Goal: Use online tool/utility: Utilize a website feature to perform a specific function

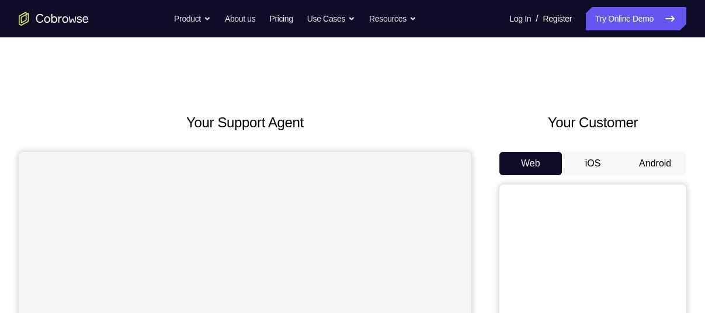
click at [649, 162] on button "Android" at bounding box center [655, 163] width 62 height 23
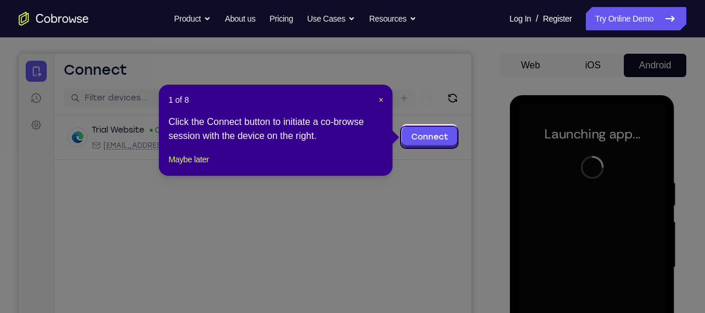
scroll to position [100, 0]
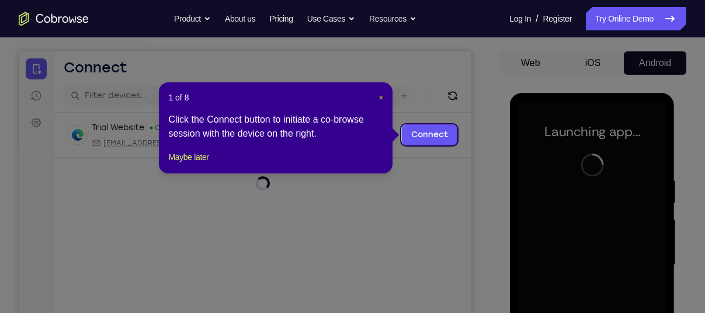
click at [381, 95] on span "×" at bounding box center [380, 97] width 5 height 9
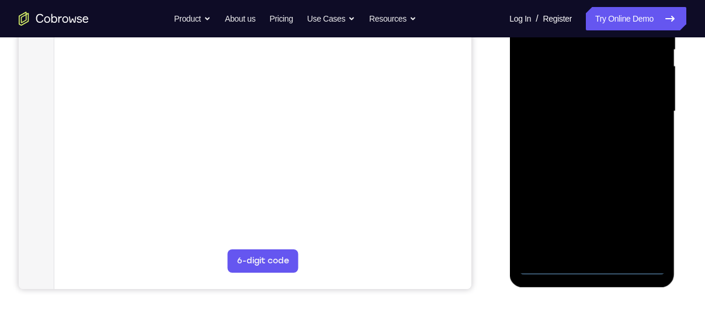
scroll to position [256, 0]
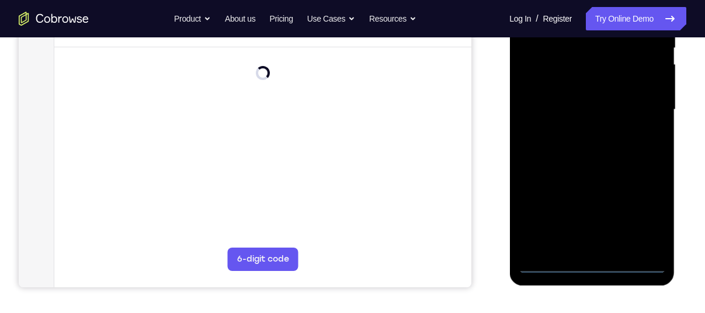
click at [593, 266] on div at bounding box center [591, 109] width 147 height 327
click at [635, 222] on div at bounding box center [591, 109] width 147 height 327
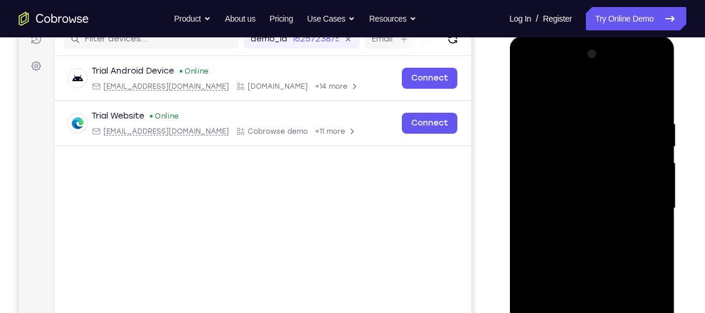
scroll to position [156, 0]
click at [589, 93] on div at bounding box center [591, 209] width 147 height 327
click at [645, 199] on div at bounding box center [591, 209] width 147 height 327
click at [575, 228] on div at bounding box center [591, 209] width 147 height 327
click at [580, 196] on div at bounding box center [591, 209] width 147 height 327
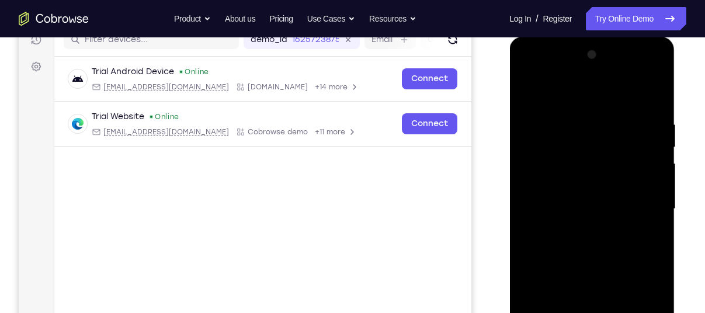
click at [580, 193] on div at bounding box center [591, 209] width 147 height 327
click at [596, 210] on div at bounding box center [591, 209] width 147 height 327
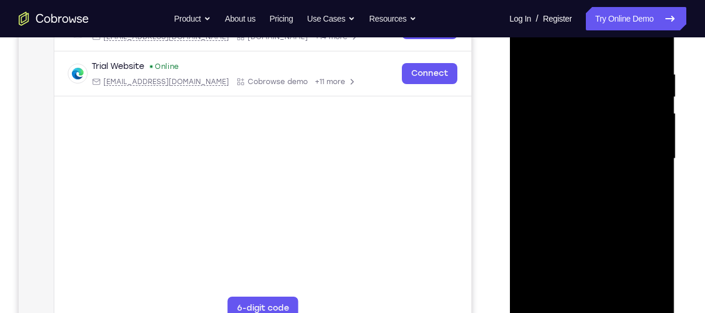
scroll to position [207, 0]
click at [596, 194] on div at bounding box center [591, 158] width 147 height 327
click at [651, 57] on div at bounding box center [591, 158] width 147 height 327
click at [657, 207] on div at bounding box center [591, 158] width 147 height 327
click at [657, 195] on div at bounding box center [591, 158] width 147 height 327
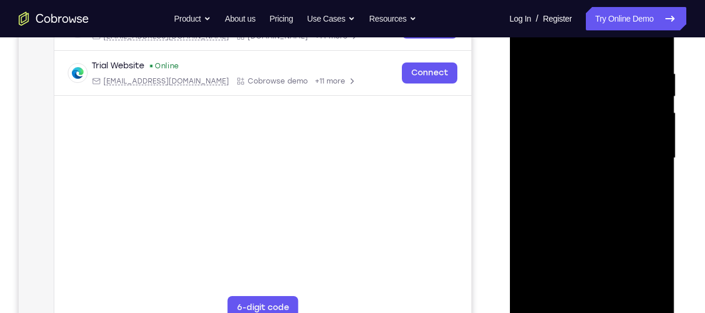
click at [657, 195] on div at bounding box center [591, 158] width 147 height 327
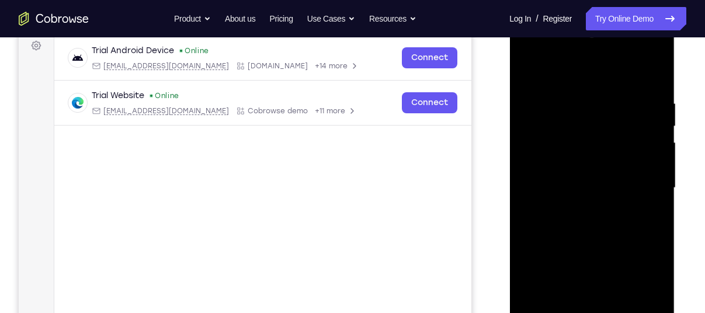
scroll to position [173, 0]
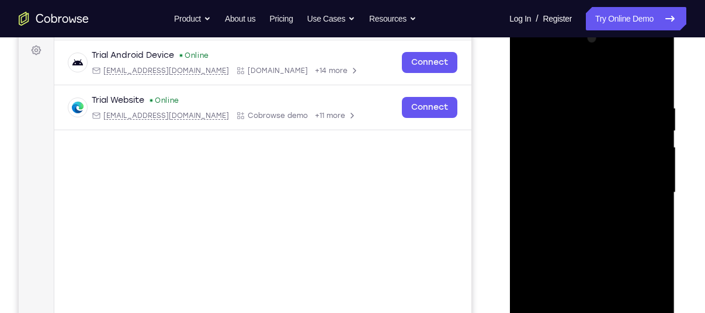
click at [580, 96] on div at bounding box center [591, 192] width 147 height 327
drag, startPoint x: 572, startPoint y: 81, endPoint x: 572, endPoint y: 42, distance: 39.1
click at [572, 42] on div at bounding box center [591, 192] width 147 height 327
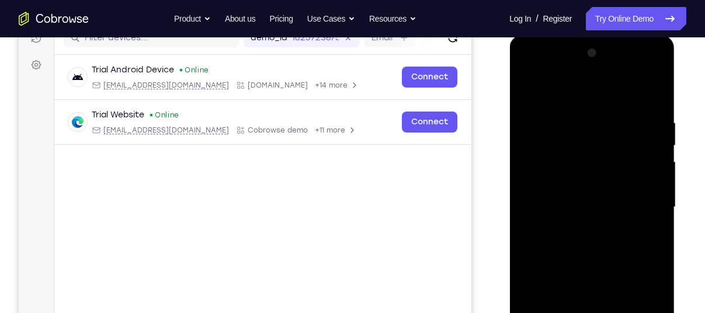
scroll to position [158, 0]
click at [638, 158] on div at bounding box center [591, 207] width 147 height 327
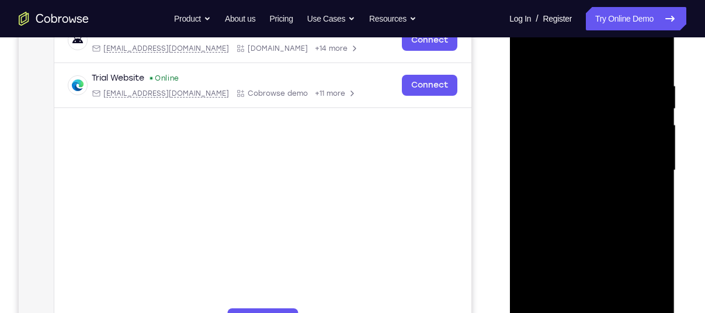
scroll to position [194, 0]
click at [638, 158] on div at bounding box center [591, 171] width 147 height 327
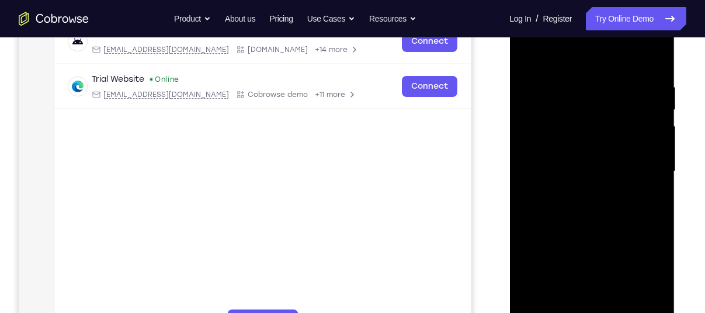
click at [638, 158] on div at bounding box center [591, 171] width 147 height 327
click at [648, 99] on div at bounding box center [591, 171] width 147 height 327
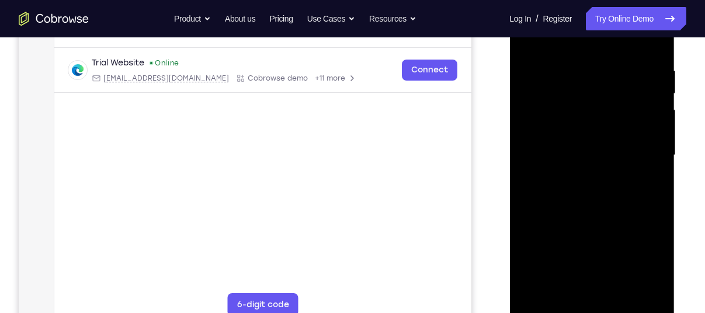
scroll to position [210, 0]
click at [649, 102] on div at bounding box center [591, 155] width 147 height 327
click at [650, 109] on div at bounding box center [591, 155] width 147 height 327
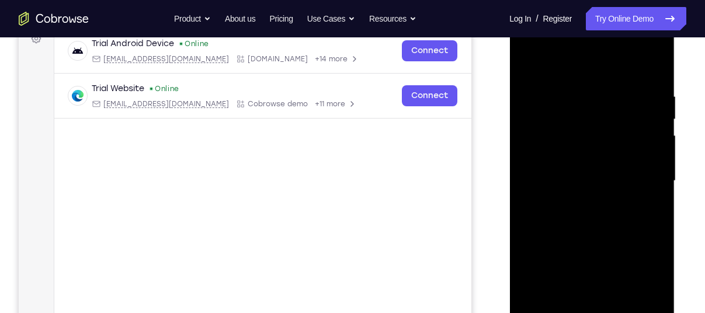
scroll to position [184, 0]
click at [650, 109] on div at bounding box center [591, 181] width 147 height 327
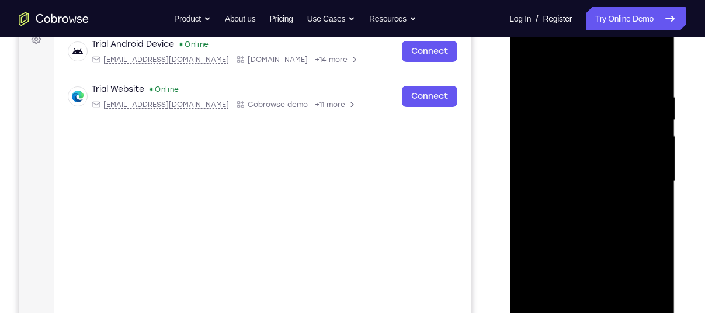
click at [650, 109] on div at bounding box center [591, 181] width 147 height 327
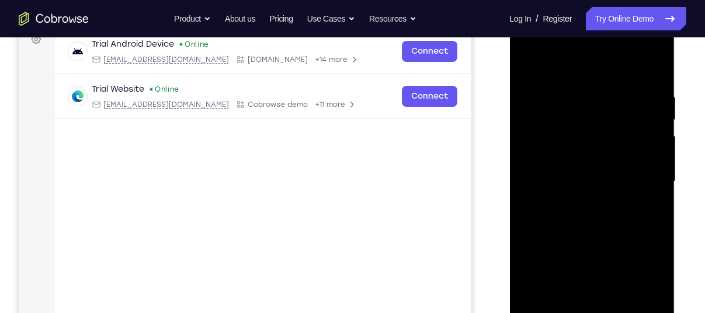
click at [650, 109] on div at bounding box center [591, 181] width 147 height 327
click at [653, 71] on div at bounding box center [591, 181] width 147 height 327
click at [654, 63] on div at bounding box center [591, 181] width 147 height 327
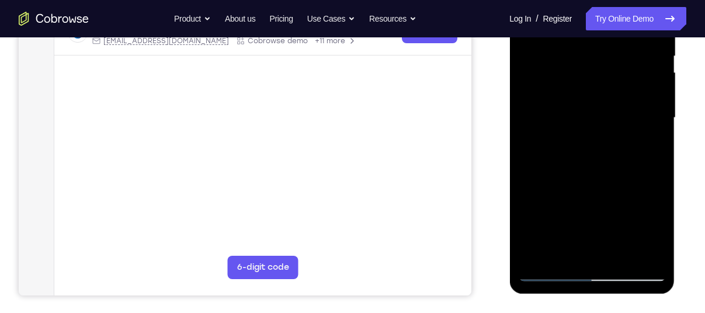
scroll to position [248, 0]
click at [555, 266] on div at bounding box center [591, 117] width 147 height 327
click at [551, 271] on div at bounding box center [591, 117] width 147 height 327
click at [538, 256] on div at bounding box center [591, 117] width 147 height 327
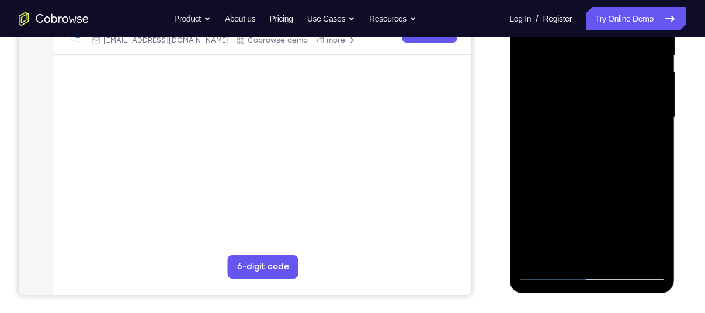
click at [538, 256] on div at bounding box center [591, 117] width 147 height 327
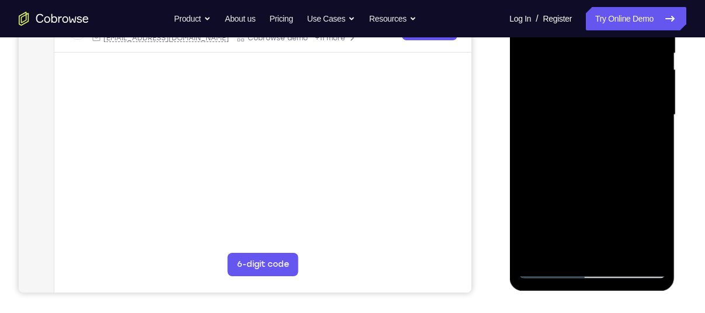
scroll to position [252, 0]
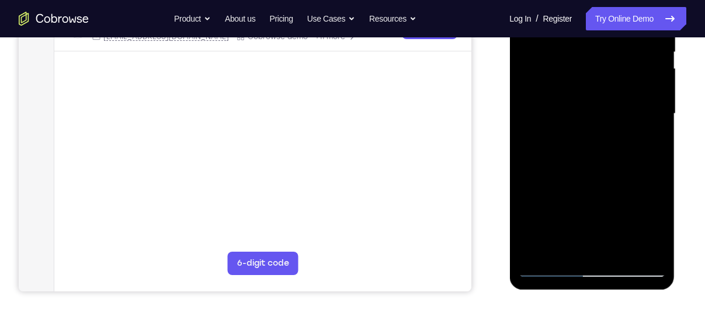
click at [562, 248] on div at bounding box center [591, 113] width 147 height 327
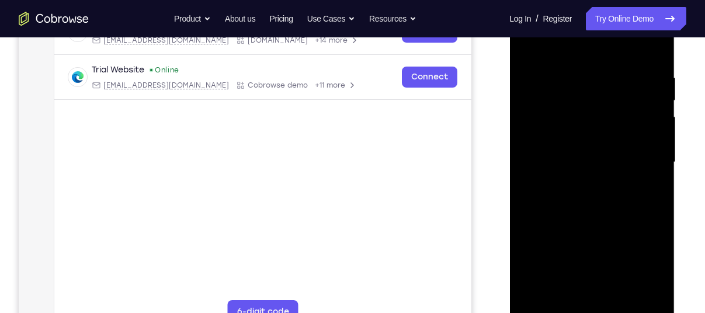
scroll to position [203, 0]
click at [599, 135] on div at bounding box center [591, 162] width 147 height 327
click at [527, 46] on div at bounding box center [591, 162] width 147 height 327
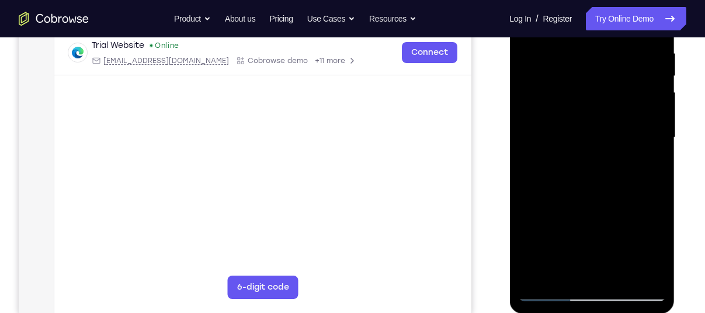
scroll to position [228, 0]
click at [539, 269] on div at bounding box center [591, 137] width 147 height 327
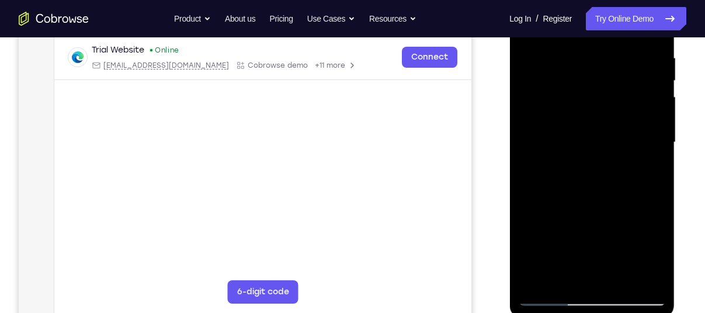
scroll to position [222, 0]
click at [537, 285] on div at bounding box center [591, 143] width 147 height 327
click at [622, 279] on div at bounding box center [591, 143] width 147 height 327
click at [590, 208] on div at bounding box center [591, 143] width 147 height 327
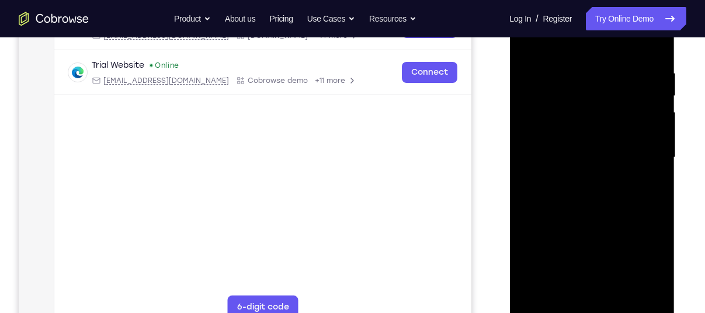
scroll to position [208, 0]
click at [532, 41] on div at bounding box center [591, 157] width 147 height 327
click at [656, 196] on div at bounding box center [591, 157] width 147 height 327
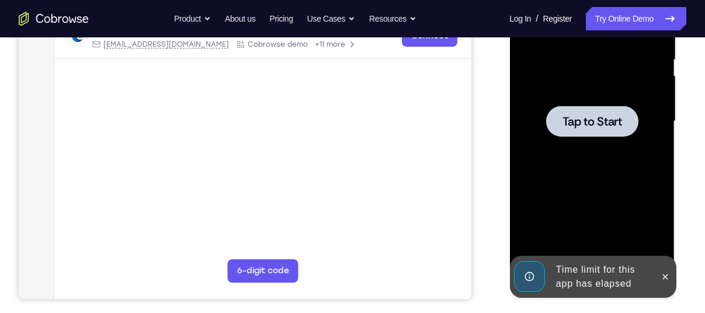
scroll to position [245, 0]
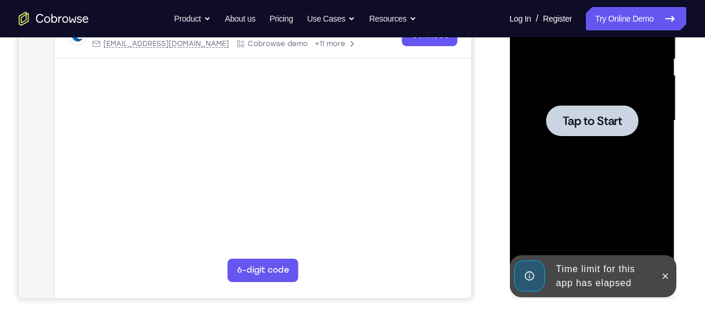
click at [613, 133] on div at bounding box center [591, 120] width 92 height 31
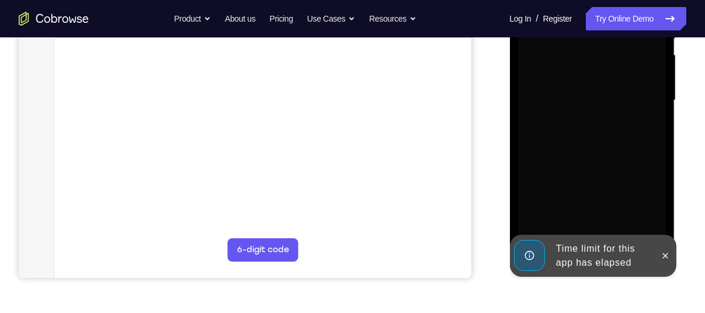
scroll to position [272, 0]
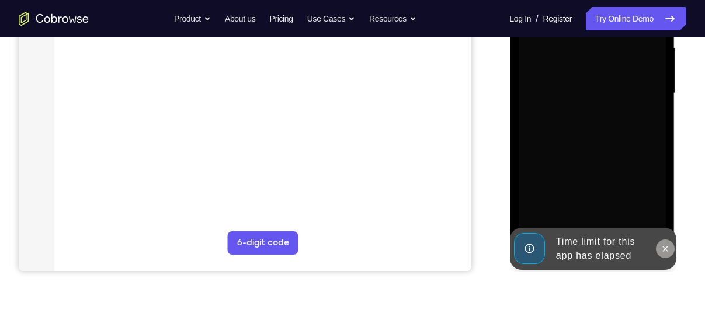
click at [665, 249] on icon at bounding box center [664, 248] width 5 height 5
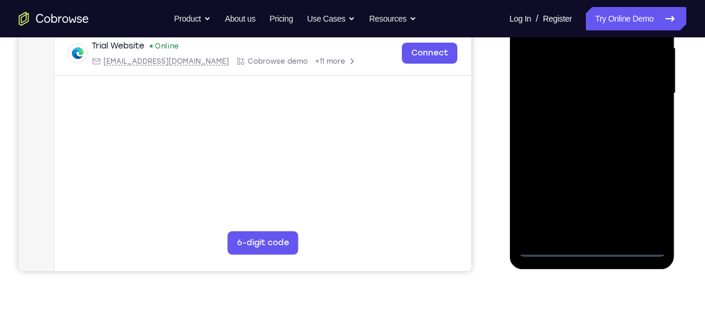
click at [591, 246] on div at bounding box center [591, 93] width 147 height 327
click at [639, 199] on div at bounding box center [591, 93] width 147 height 327
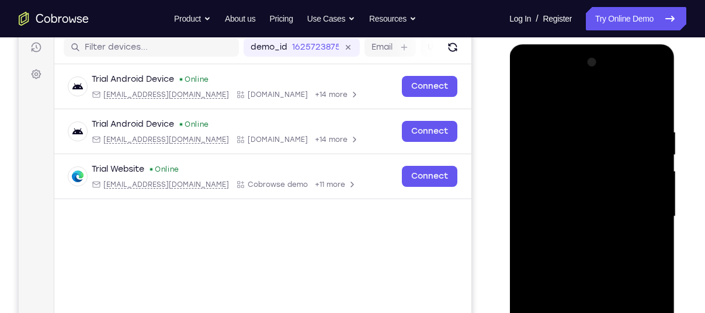
scroll to position [146, 0]
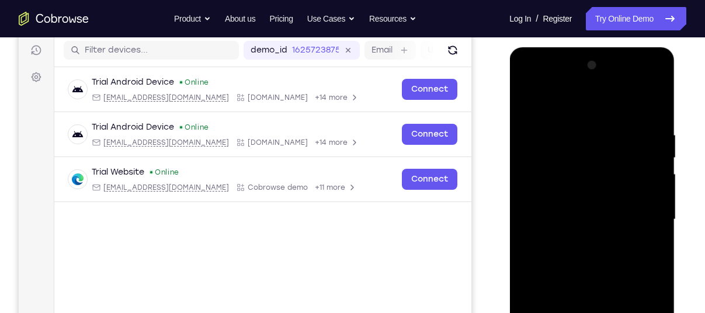
click at [567, 100] on div at bounding box center [591, 219] width 147 height 327
click at [571, 152] on div at bounding box center [591, 219] width 147 height 327
click at [559, 126] on div at bounding box center [591, 219] width 147 height 327
click at [552, 182] on div at bounding box center [591, 219] width 147 height 327
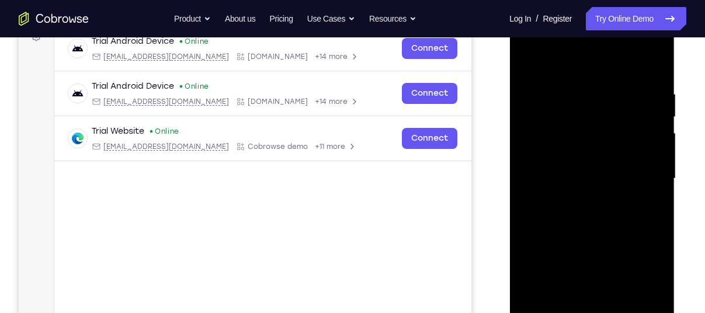
scroll to position [188, 0]
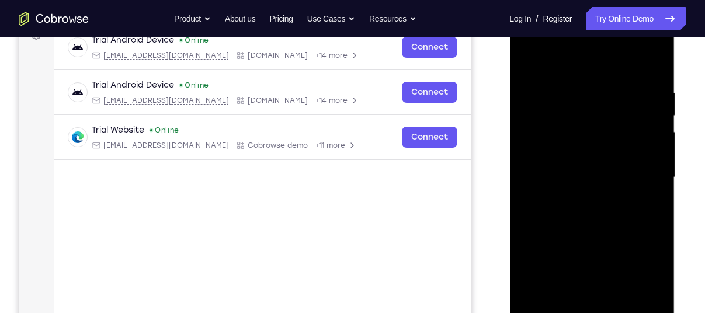
click at [587, 235] on div at bounding box center [591, 177] width 147 height 327
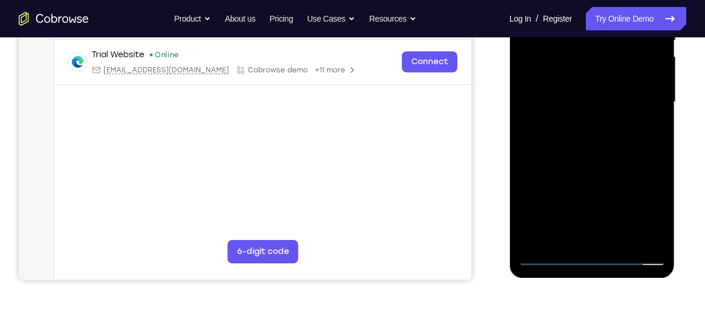
scroll to position [263, 0]
click at [551, 260] on div at bounding box center [591, 102] width 147 height 327
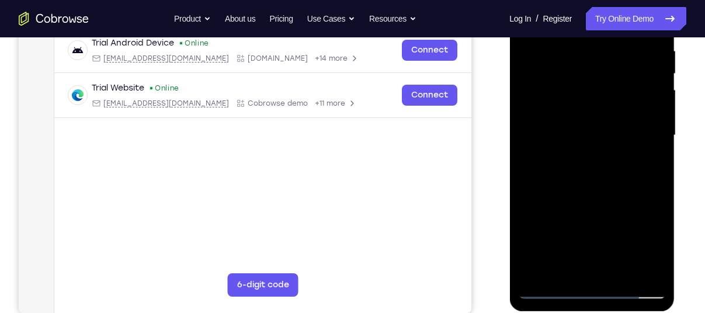
scroll to position [229, 0]
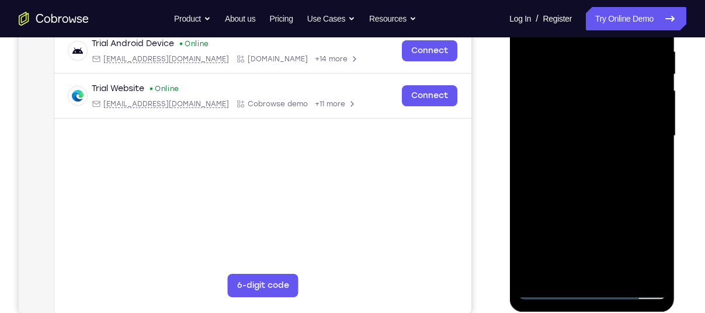
click at [565, 75] on div at bounding box center [591, 136] width 147 height 327
click at [574, 263] on div at bounding box center [591, 136] width 147 height 327
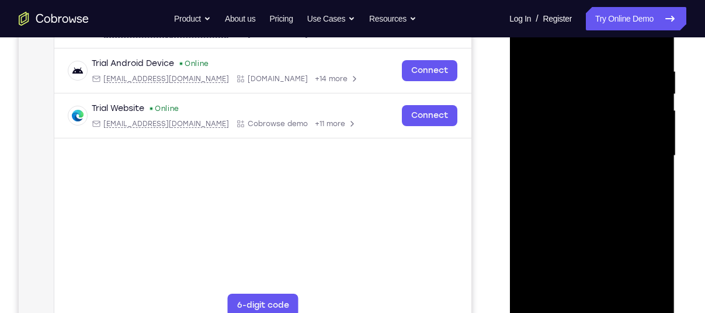
scroll to position [209, 0]
click at [573, 123] on div at bounding box center [591, 156] width 147 height 327
click at [574, 154] on div at bounding box center [591, 156] width 147 height 327
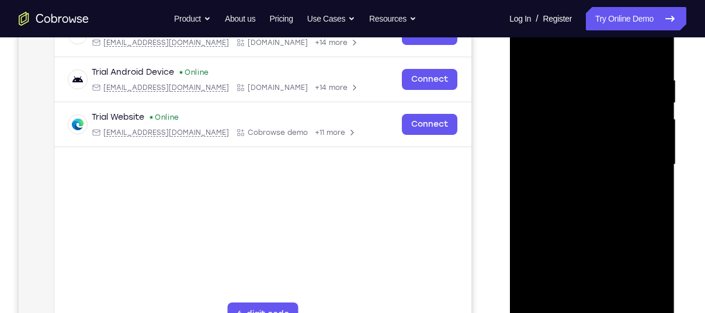
scroll to position [200, 0]
click at [588, 183] on div at bounding box center [591, 165] width 147 height 327
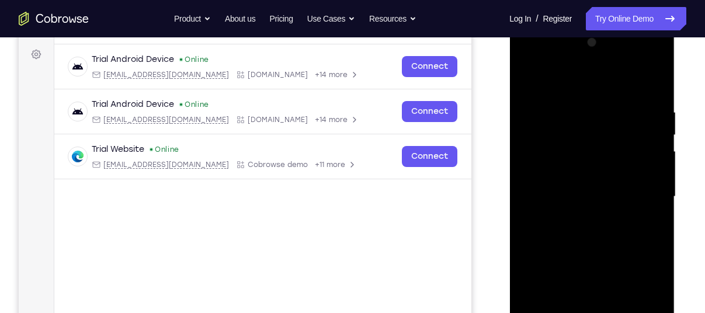
scroll to position [168, 0]
click at [573, 147] on div at bounding box center [591, 197] width 147 height 327
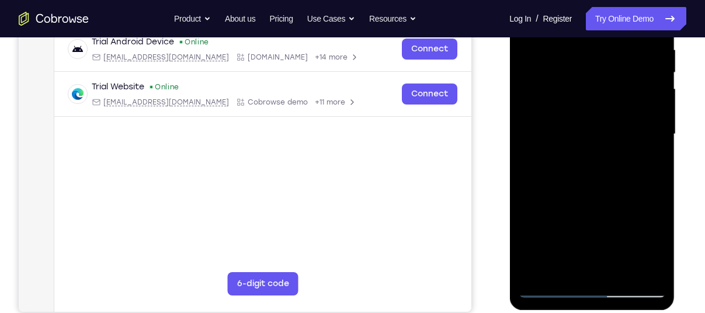
scroll to position [229, 0]
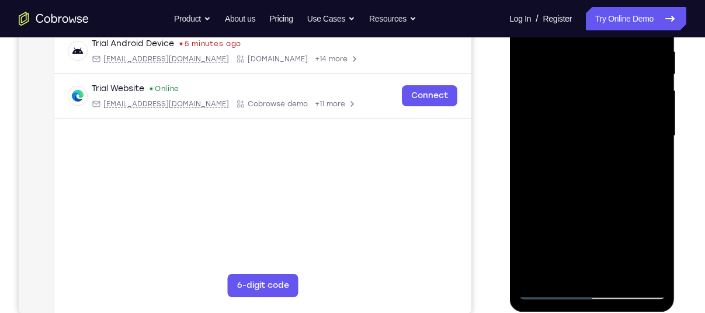
click at [626, 183] on div at bounding box center [591, 136] width 147 height 327
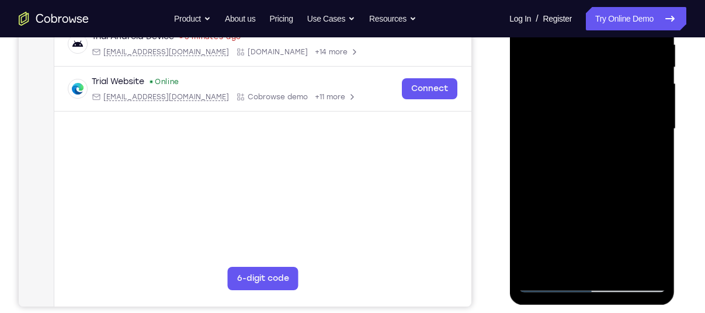
scroll to position [238, 0]
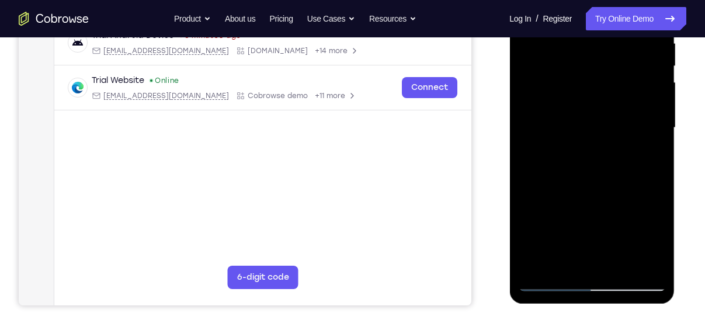
click at [617, 256] on div at bounding box center [591, 127] width 147 height 327
click at [654, 100] on div at bounding box center [591, 127] width 147 height 327
click at [631, 176] on div at bounding box center [591, 127] width 147 height 327
drag, startPoint x: 575, startPoint y: 260, endPoint x: 608, endPoint y: 163, distance: 102.5
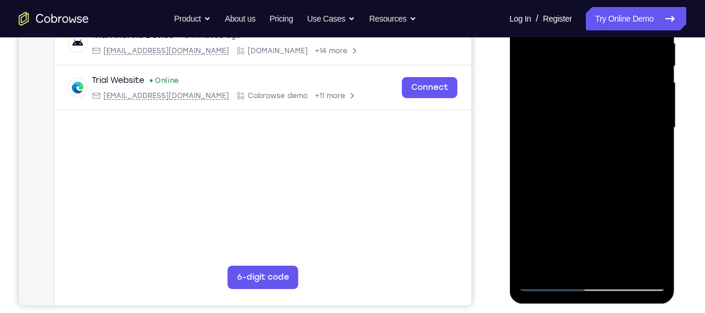
click at [608, 163] on div at bounding box center [591, 127] width 147 height 327
click at [653, 99] on div at bounding box center [591, 127] width 147 height 327
click at [633, 164] on div at bounding box center [591, 127] width 147 height 327
click at [641, 259] on div at bounding box center [591, 127] width 147 height 327
click at [629, 193] on div at bounding box center [591, 127] width 147 height 327
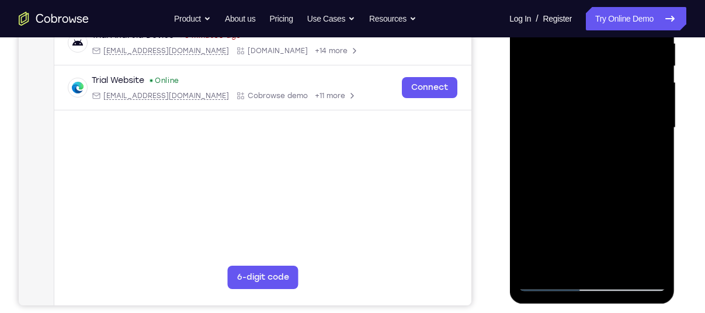
click at [622, 251] on div at bounding box center [591, 127] width 147 height 327
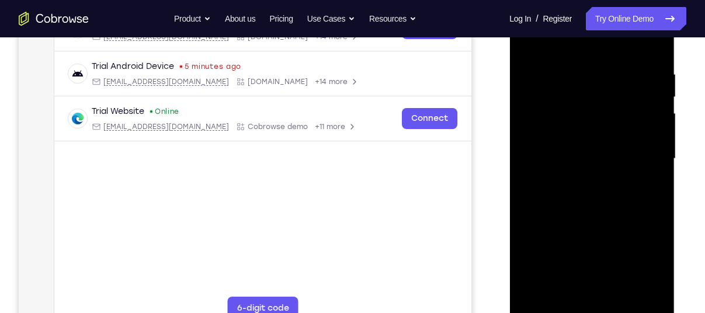
scroll to position [207, 0]
click at [520, 270] on div at bounding box center [591, 158] width 147 height 327
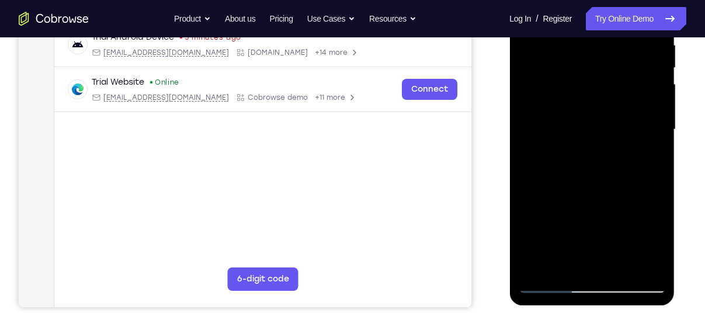
scroll to position [236, 0]
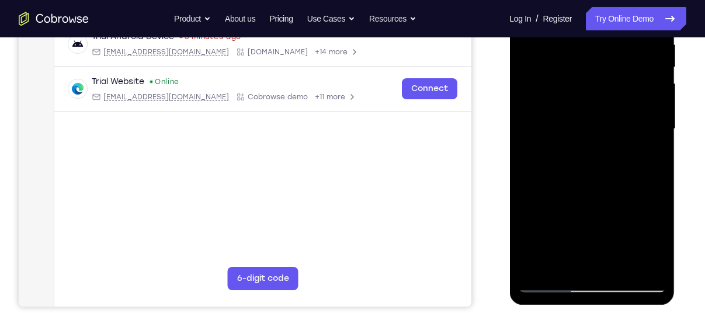
click at [619, 260] on div at bounding box center [591, 129] width 147 height 327
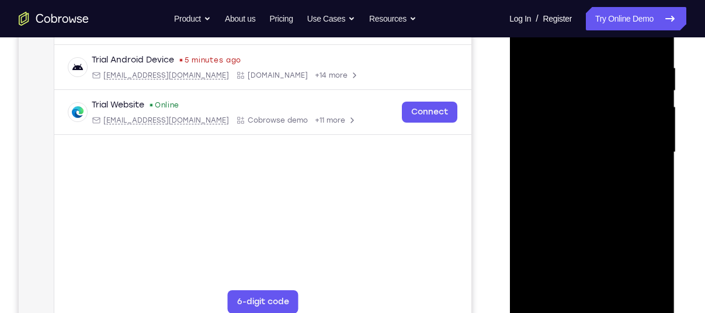
scroll to position [220, 0]
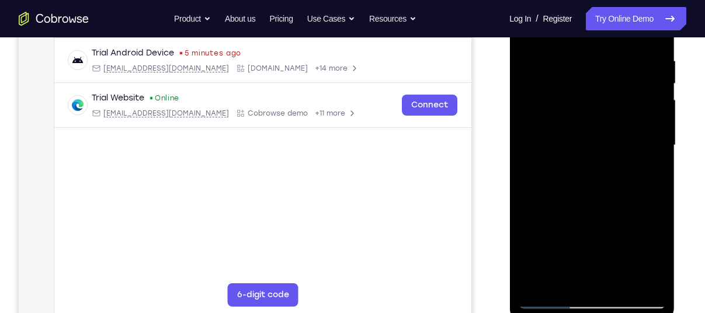
click at [566, 281] on div at bounding box center [591, 145] width 147 height 327
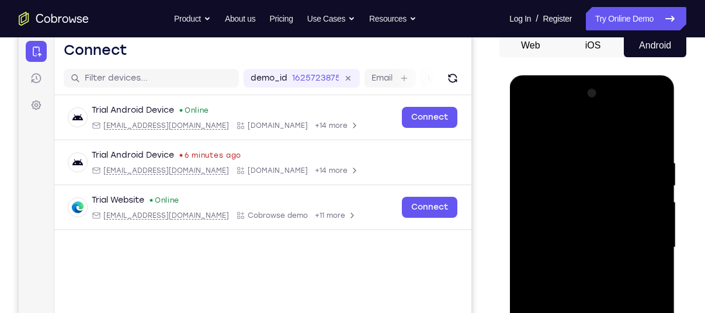
scroll to position [119, 0]
click at [530, 138] on div at bounding box center [591, 246] width 147 height 327
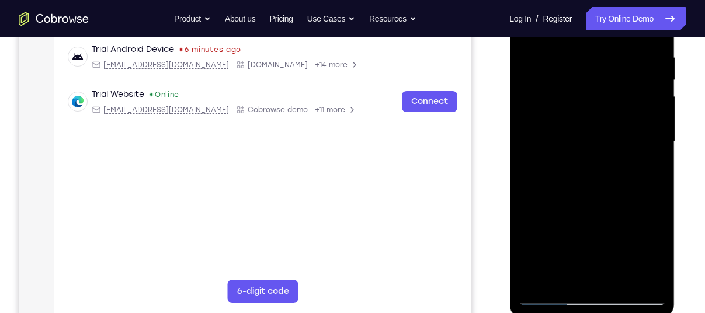
scroll to position [226, 0]
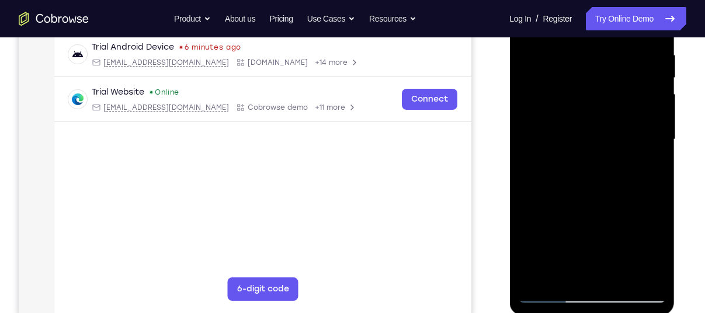
click at [558, 296] on div at bounding box center [591, 139] width 147 height 327
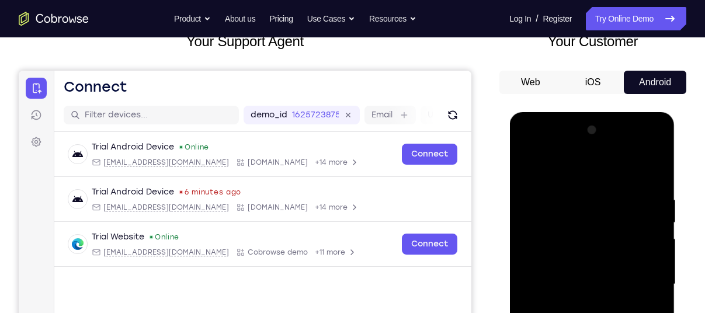
scroll to position [81, 0]
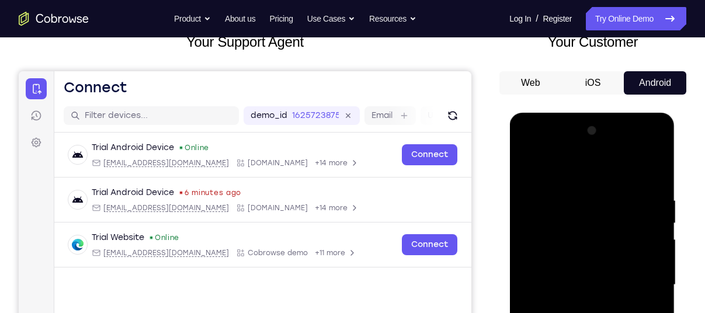
click at [575, 235] on div at bounding box center [591, 284] width 147 height 327
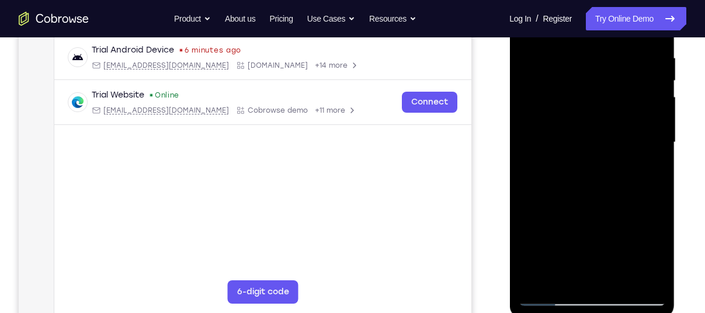
scroll to position [137, 0]
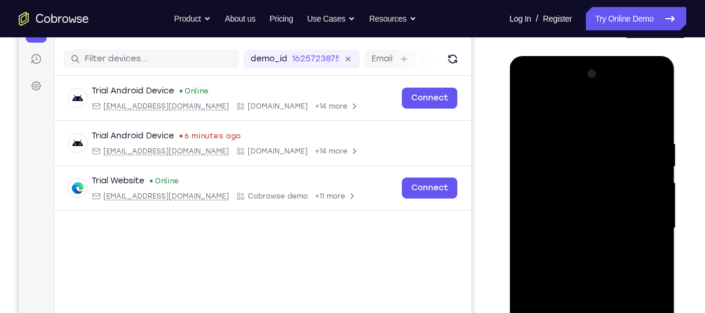
click at [573, 182] on div at bounding box center [591, 228] width 147 height 327
click at [576, 175] on div at bounding box center [591, 228] width 147 height 327
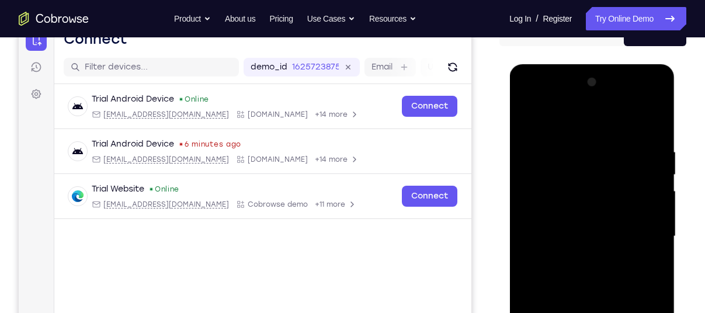
scroll to position [131, 0]
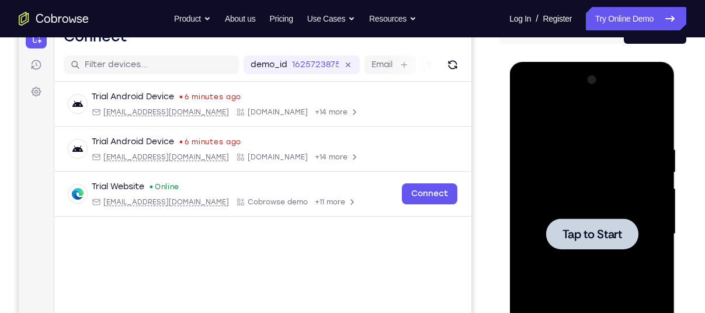
click at [597, 228] on span "Tap to Start" at bounding box center [592, 234] width 60 height 12
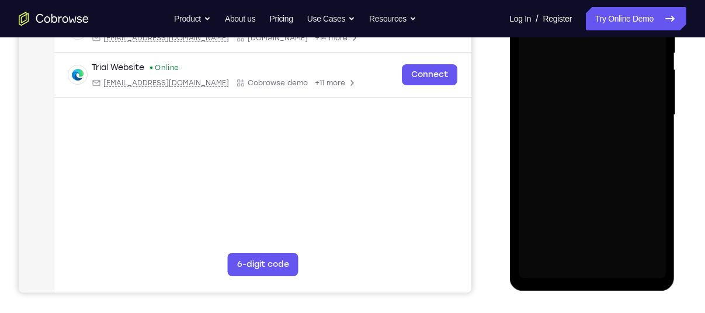
scroll to position [252, 0]
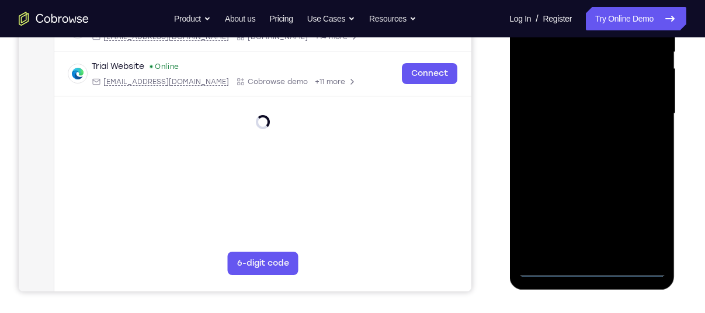
click at [591, 270] on div at bounding box center [591, 113] width 147 height 327
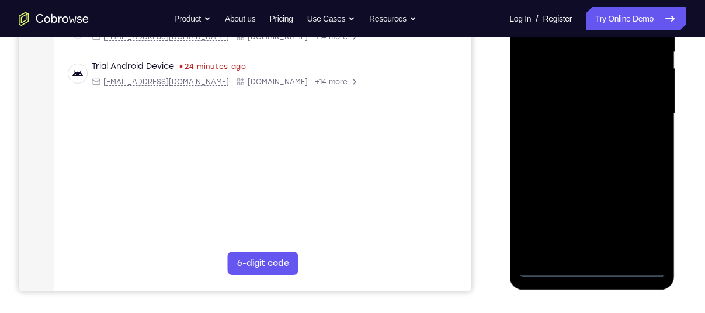
click at [651, 217] on div at bounding box center [591, 113] width 147 height 327
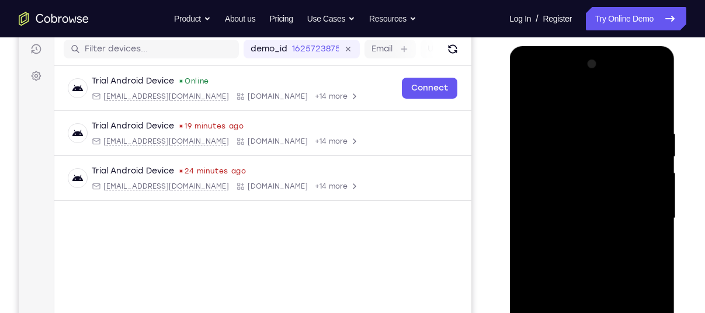
click at [559, 107] on div at bounding box center [591, 218] width 147 height 327
click at [645, 216] on div at bounding box center [591, 218] width 147 height 327
click at [581, 236] on div at bounding box center [591, 218] width 147 height 327
click at [575, 210] on div at bounding box center [591, 218] width 147 height 327
click at [591, 197] on div at bounding box center [591, 218] width 147 height 327
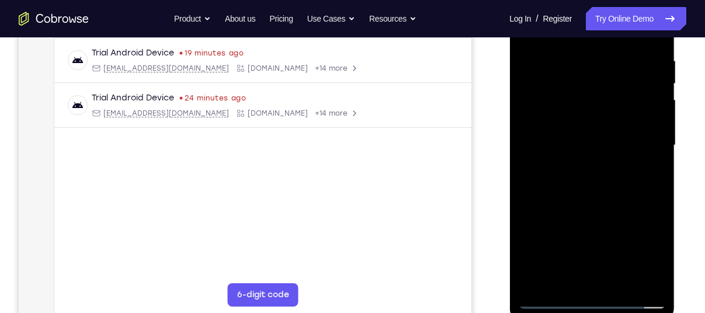
scroll to position [218, 0]
click at [592, 148] on div at bounding box center [591, 147] width 147 height 327
click at [589, 183] on div at bounding box center [591, 147] width 147 height 327
click at [589, 179] on div at bounding box center [591, 147] width 147 height 327
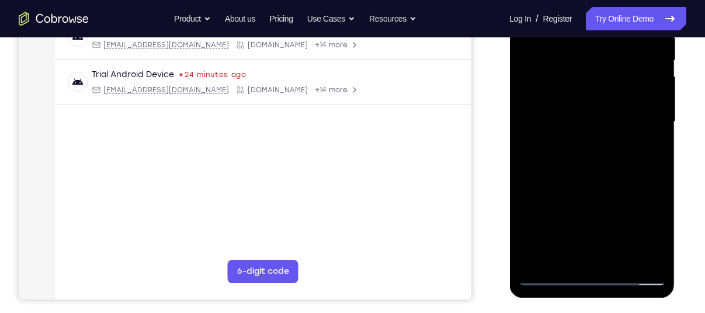
scroll to position [244, 0]
click at [589, 251] on div at bounding box center [591, 121] width 147 height 327
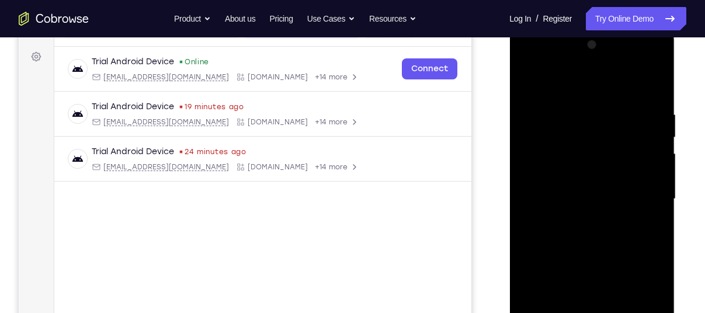
scroll to position [166, 0]
click at [653, 104] on div at bounding box center [591, 199] width 147 height 327
click at [647, 213] on div at bounding box center [591, 199] width 147 height 327
click at [647, 104] on div at bounding box center [591, 199] width 147 height 327
drag, startPoint x: 567, startPoint y: 96, endPoint x: 567, endPoint y: 32, distance: 63.6
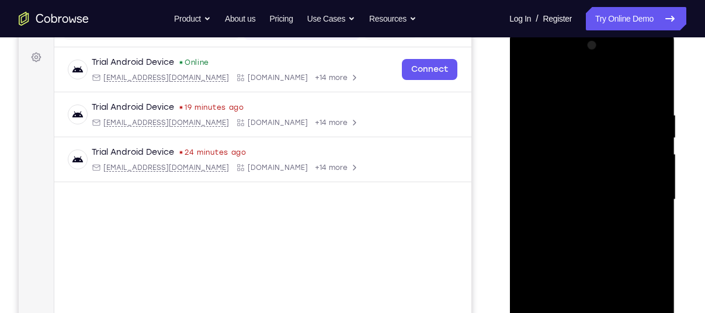
click at [567, 32] on div at bounding box center [591, 201] width 165 height 348
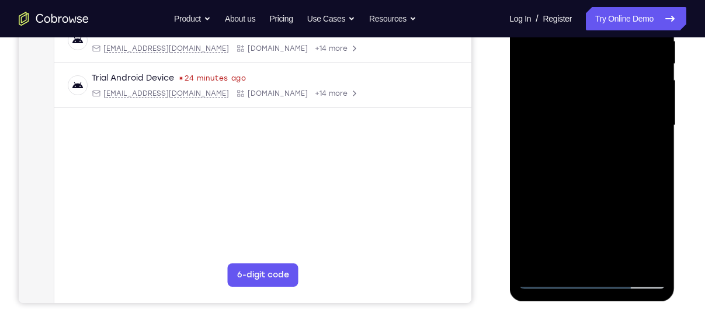
scroll to position [241, 0]
click at [549, 273] on div at bounding box center [591, 124] width 147 height 327
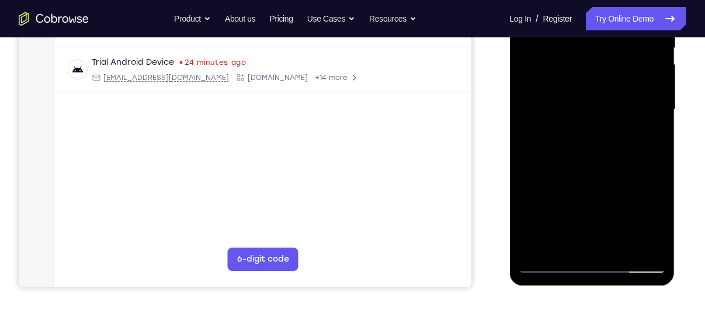
scroll to position [267, 0]
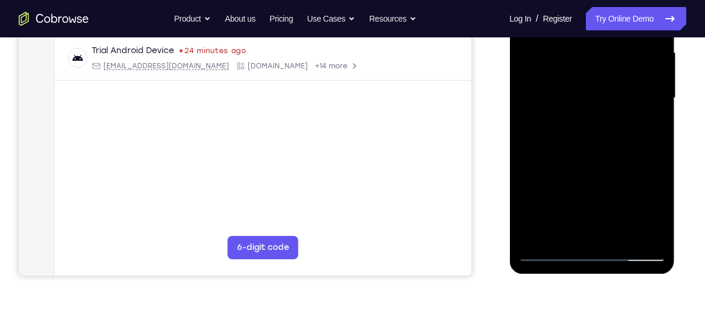
click at [546, 252] on div at bounding box center [591, 98] width 147 height 327
click at [579, 117] on div at bounding box center [591, 98] width 147 height 327
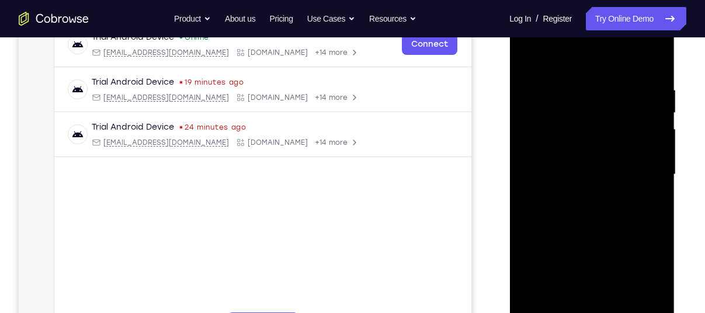
scroll to position [189, 0]
click at [646, 74] on div at bounding box center [591, 176] width 147 height 327
click at [638, 38] on div at bounding box center [591, 176] width 147 height 327
click at [660, 60] on div at bounding box center [591, 176] width 147 height 327
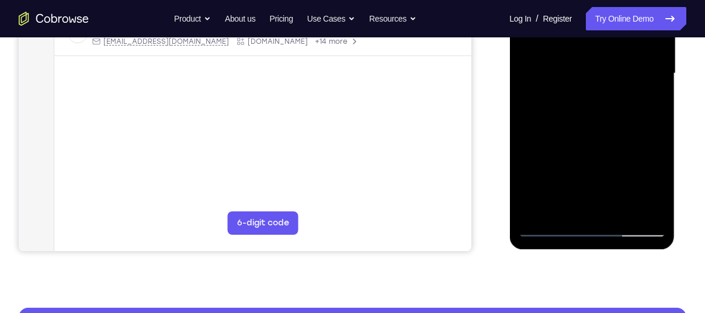
scroll to position [299, 0]
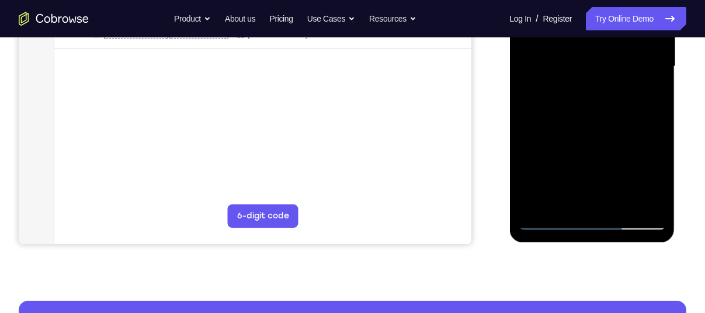
click at [638, 220] on div at bounding box center [591, 66] width 147 height 327
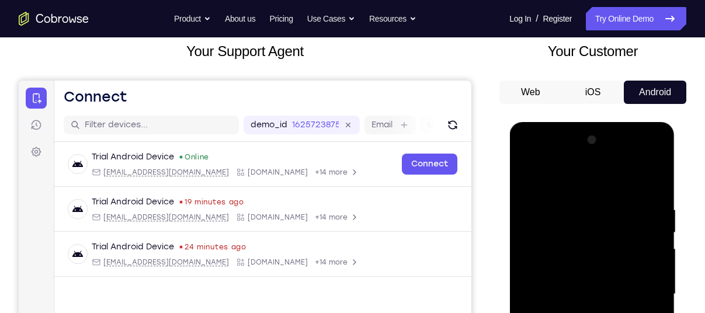
scroll to position [71, 0]
click at [540, 160] on div at bounding box center [591, 294] width 147 height 327
click at [542, 257] on div at bounding box center [591, 294] width 147 height 327
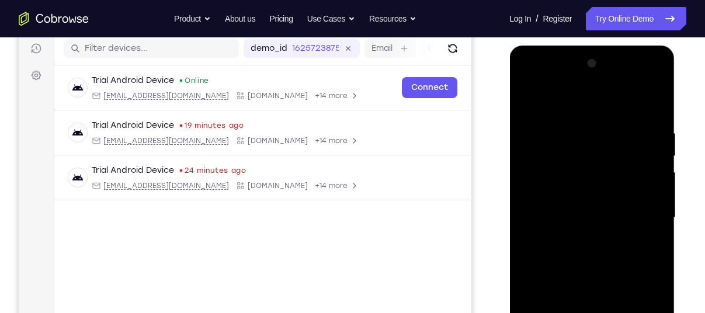
scroll to position [148, 0]
click at [655, 117] on div at bounding box center [591, 217] width 147 height 327
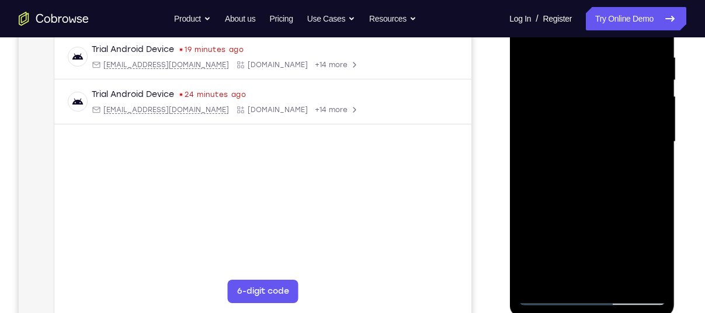
scroll to position [227, 0]
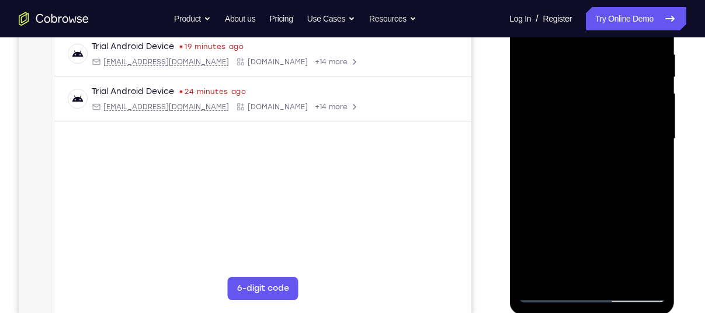
click at [647, 274] on div at bounding box center [591, 138] width 147 height 327
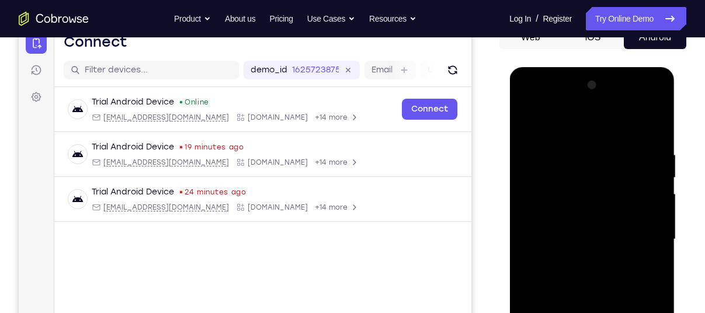
scroll to position [126, 0]
click at [530, 123] on div at bounding box center [591, 239] width 147 height 327
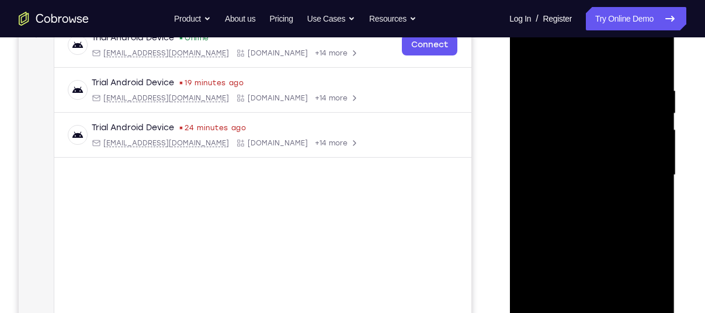
scroll to position [191, 0]
click at [573, 141] on div at bounding box center [591, 174] width 147 height 327
click at [645, 68] on div at bounding box center [591, 174] width 147 height 327
click at [563, 146] on div at bounding box center [591, 174] width 147 height 327
click at [569, 217] on div at bounding box center [591, 174] width 147 height 327
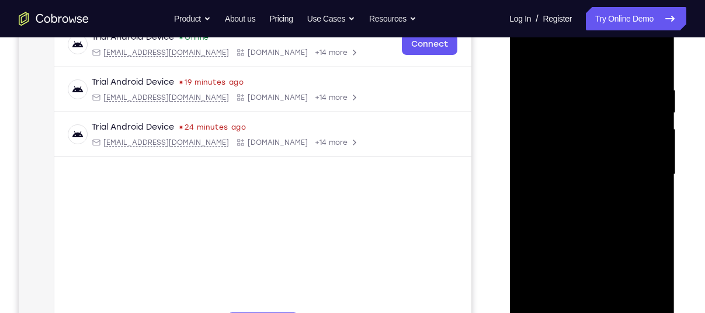
click at [528, 60] on div at bounding box center [591, 174] width 147 height 327
click at [573, 235] on div at bounding box center [591, 174] width 147 height 327
click at [525, 56] on div at bounding box center [591, 174] width 147 height 327
click at [580, 212] on div at bounding box center [591, 174] width 147 height 327
click at [565, 174] on div at bounding box center [591, 174] width 147 height 327
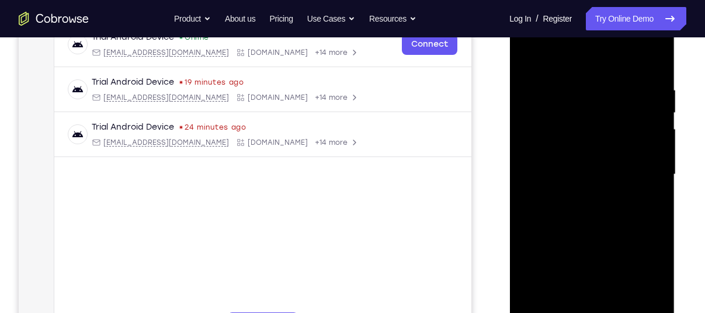
click at [650, 71] on div at bounding box center [591, 174] width 147 height 327
click at [528, 60] on div at bounding box center [591, 174] width 147 height 327
click at [610, 234] on div at bounding box center [591, 174] width 147 height 327
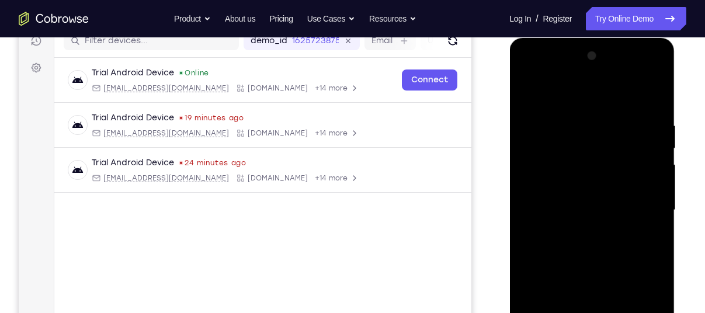
scroll to position [155, 0]
click at [528, 93] on div at bounding box center [591, 210] width 147 height 327
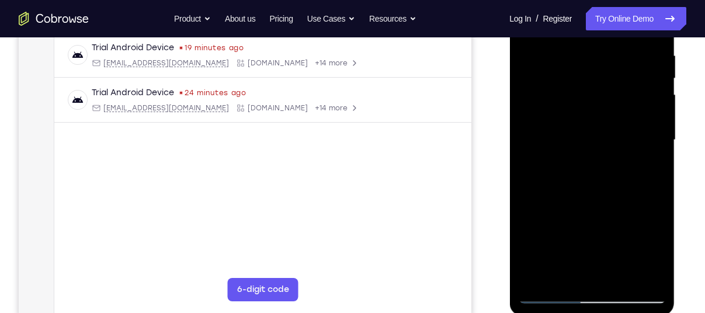
scroll to position [225, 0]
click at [573, 163] on div at bounding box center [591, 140] width 147 height 327
click at [589, 88] on div at bounding box center [591, 140] width 147 height 327
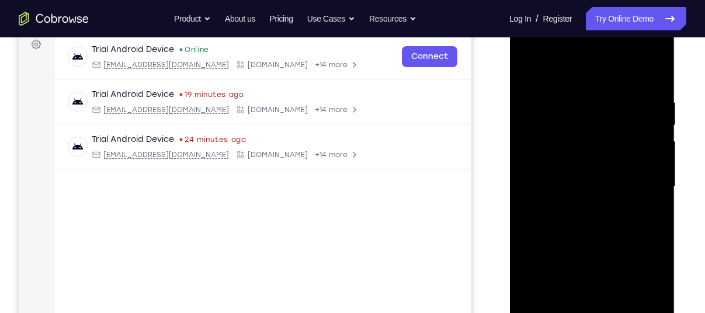
scroll to position [178, 0]
click at [654, 85] on div at bounding box center [591, 187] width 147 height 327
click at [601, 182] on div at bounding box center [591, 187] width 147 height 327
click at [636, 134] on div at bounding box center [591, 187] width 147 height 327
click at [587, 144] on div at bounding box center [591, 187] width 147 height 327
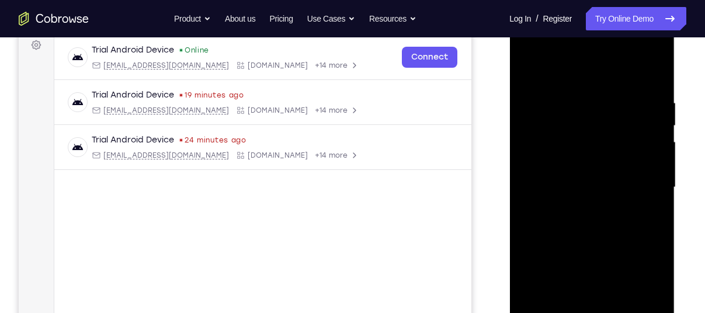
click at [653, 88] on div at bounding box center [591, 187] width 147 height 327
click at [527, 71] on div at bounding box center [591, 187] width 147 height 327
click at [581, 152] on div at bounding box center [591, 187] width 147 height 327
click at [566, 152] on div at bounding box center [591, 187] width 147 height 327
click at [588, 248] on div at bounding box center [591, 187] width 147 height 327
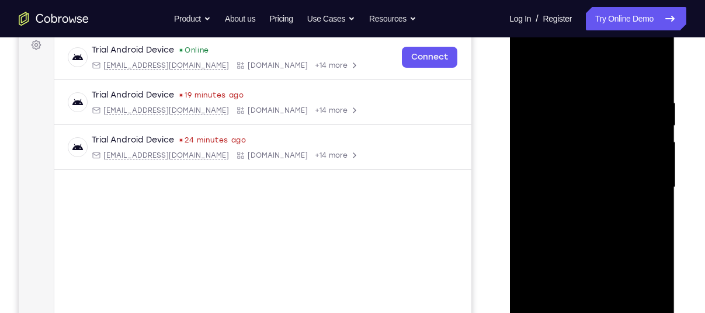
click at [654, 83] on div at bounding box center [591, 187] width 147 height 327
click at [527, 70] on div at bounding box center [591, 187] width 147 height 327
click at [557, 245] on div at bounding box center [591, 187] width 147 height 327
click at [527, 74] on div at bounding box center [591, 187] width 147 height 327
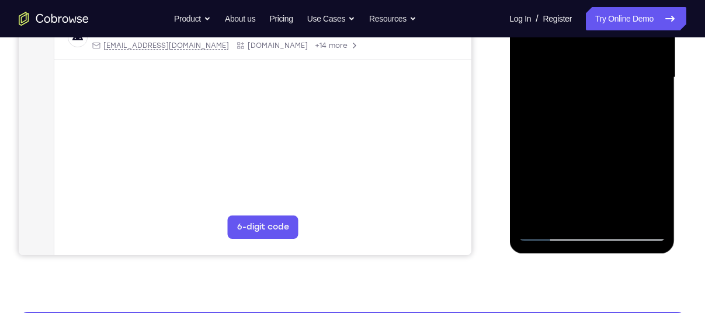
scroll to position [269, 0]
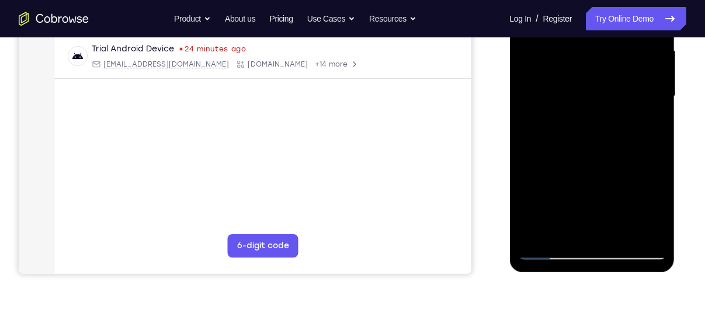
click at [595, 217] on div at bounding box center [591, 96] width 147 height 327
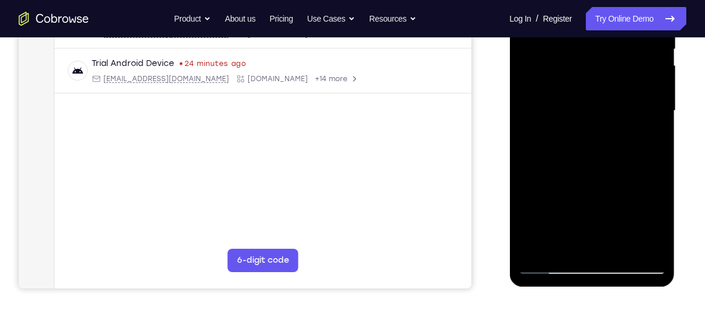
scroll to position [254, 0]
click at [557, 152] on div at bounding box center [591, 111] width 147 height 327
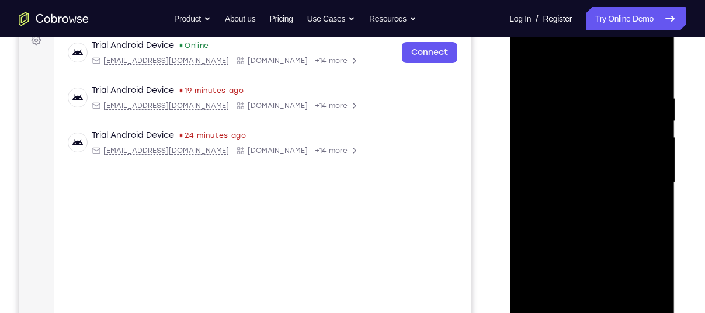
scroll to position [182, 0]
click at [528, 69] on div at bounding box center [591, 183] width 147 height 327
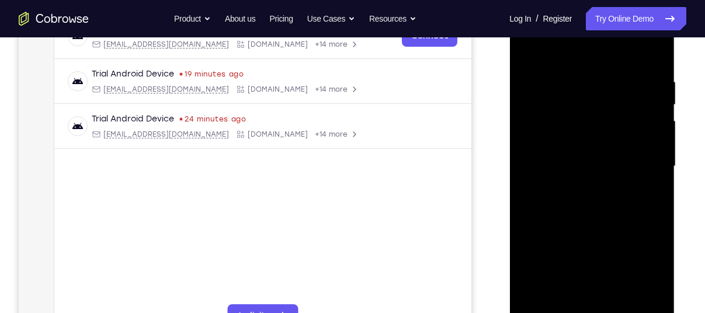
scroll to position [201, 0]
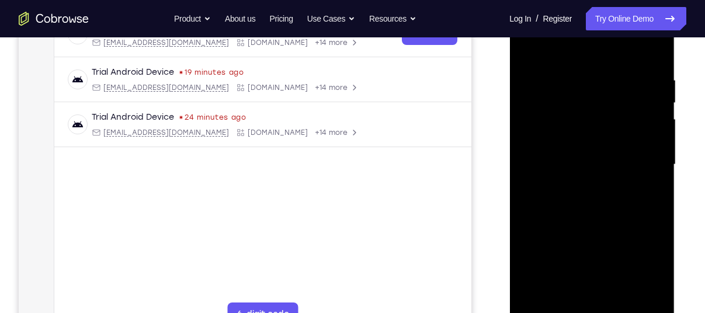
click at [586, 206] on div at bounding box center [591, 164] width 147 height 327
click at [572, 173] on div at bounding box center [591, 164] width 147 height 327
click at [551, 108] on div at bounding box center [591, 164] width 147 height 327
click at [594, 128] on div at bounding box center [591, 164] width 147 height 327
click at [645, 171] on div at bounding box center [591, 164] width 147 height 327
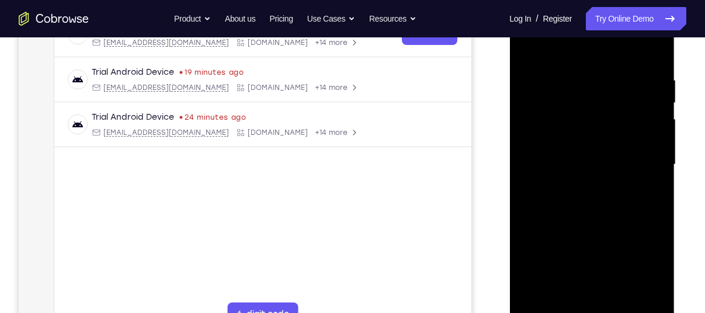
click at [623, 288] on div at bounding box center [591, 164] width 147 height 327
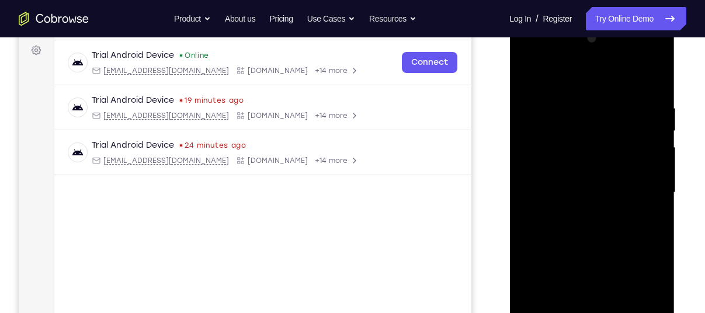
scroll to position [172, 0]
click at [656, 88] on div at bounding box center [591, 193] width 147 height 327
click at [525, 74] on div at bounding box center [591, 193] width 147 height 327
click at [653, 79] on div at bounding box center [591, 193] width 147 height 327
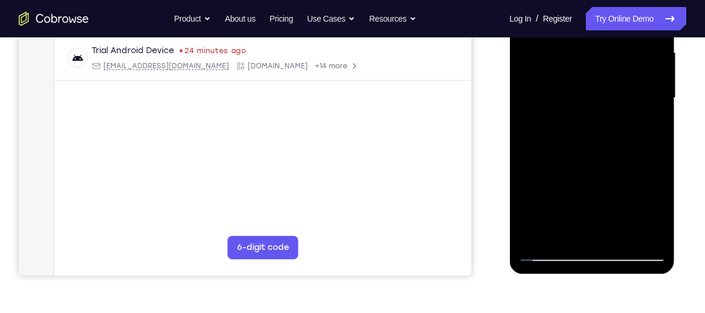
scroll to position [269, 0]
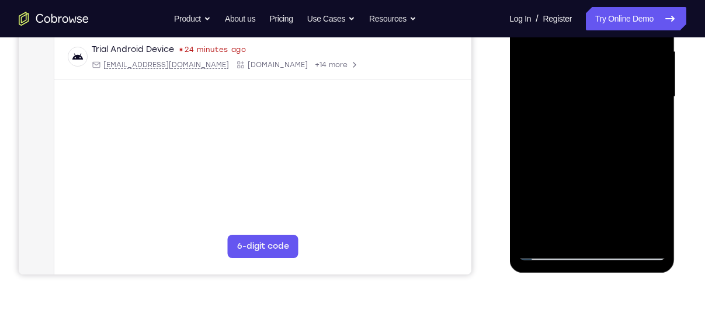
click at [539, 234] on div at bounding box center [591, 96] width 147 height 327
click at [553, 235] on div at bounding box center [591, 96] width 147 height 327
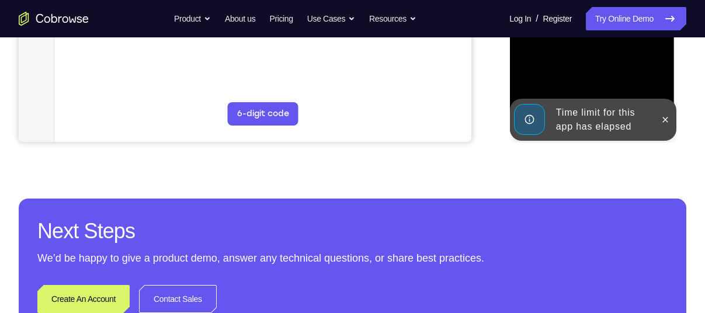
scroll to position [407, 0]
